Goal: Entertainment & Leisure: Consume media (video, audio)

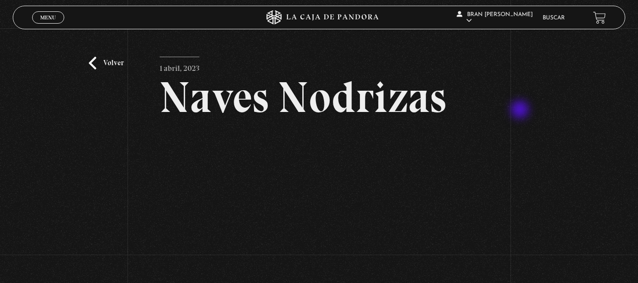
scroll to position [65, 0]
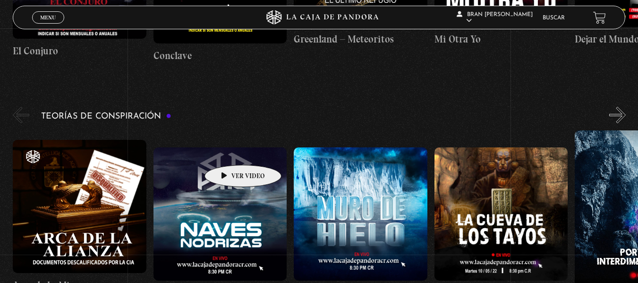
scroll to position [1862, 0]
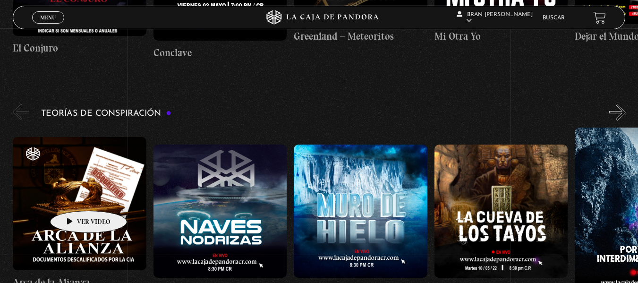
click at [74, 197] on figure at bounding box center [80, 204] width 134 height 134
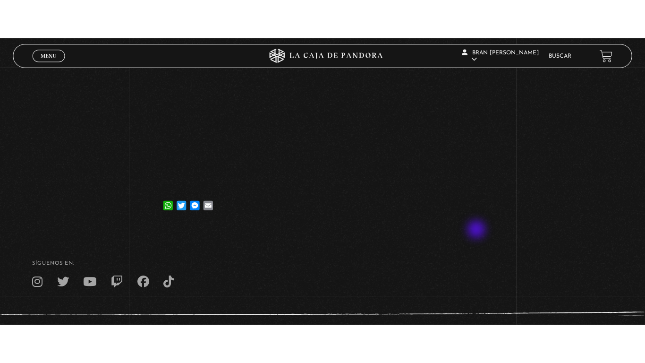
scroll to position [242, 0]
